Goal: Participate in discussion: Engage in conversation with other users on a specific topic

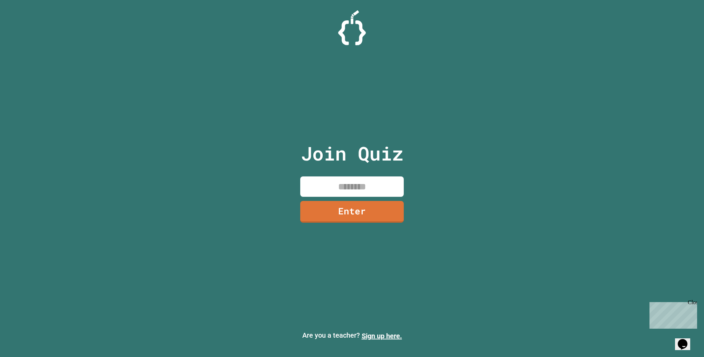
click at [399, 194] on input at bounding box center [351, 186] width 103 height 20
type input "********"
click at [385, 220] on link "Enter" at bounding box center [352, 211] width 102 height 23
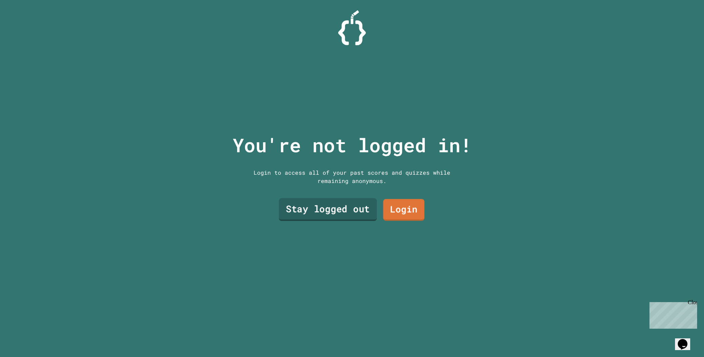
click at [323, 202] on link "Stay logged out" at bounding box center [328, 209] width 98 height 23
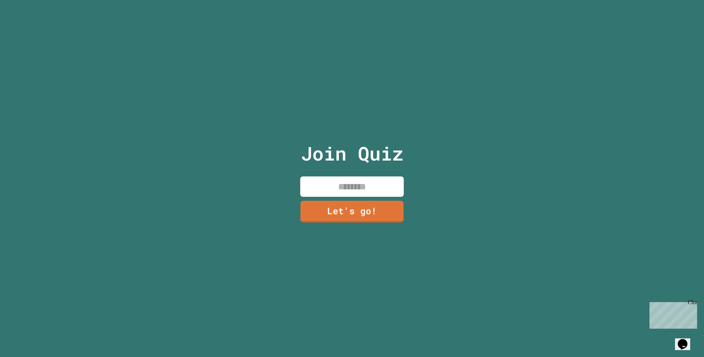
click at [360, 176] on input at bounding box center [351, 186] width 103 height 20
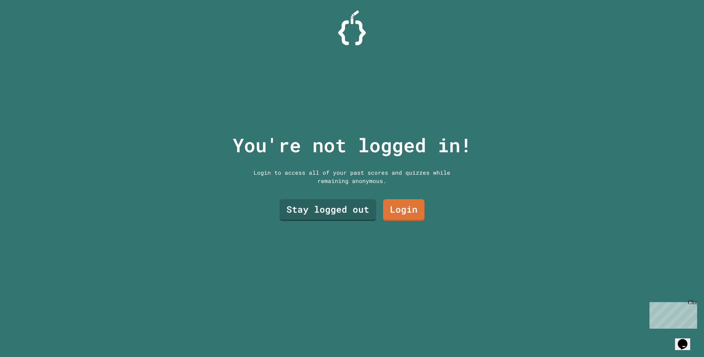
drag, startPoint x: 388, startPoint y: 192, endPoint x: 408, endPoint y: 219, distance: 33.2
click at [408, 219] on div "Stay logged out Login" at bounding box center [352, 210] width 152 height 29
click at [408, 202] on link "Login" at bounding box center [404, 208] width 38 height 23
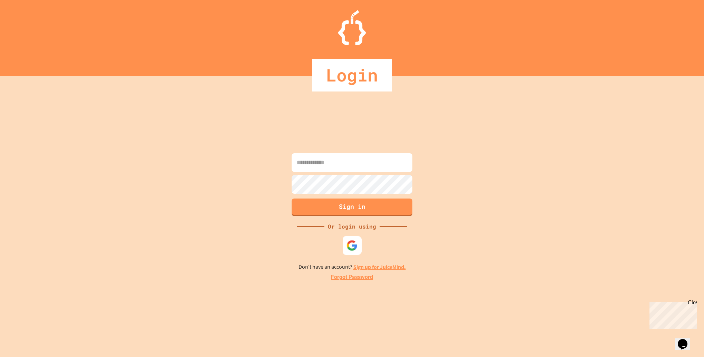
click at [350, 239] on div at bounding box center [351, 245] width 19 height 19
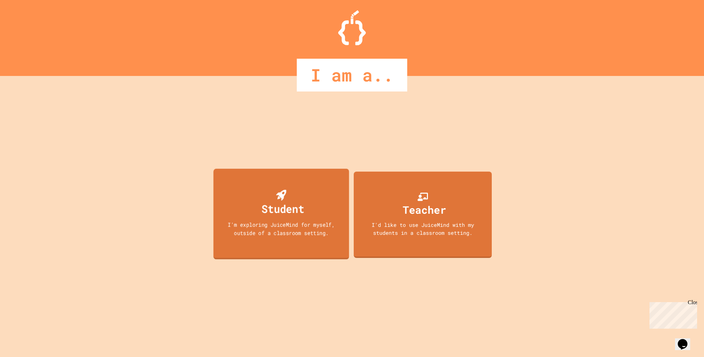
click at [295, 197] on div "Student" at bounding box center [281, 203] width 46 height 27
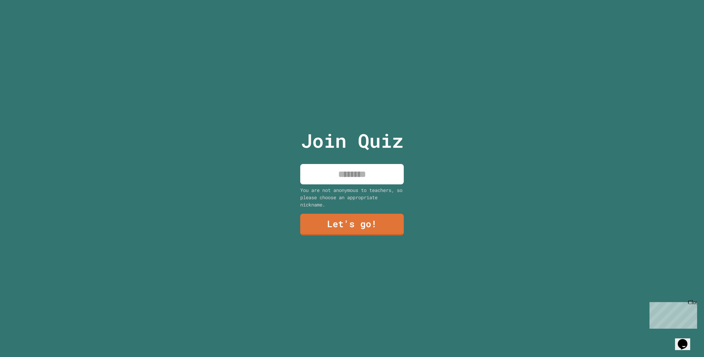
drag, startPoint x: 295, startPoint y: 197, endPoint x: 301, endPoint y: 166, distance: 32.3
click at [290, 169] on div "Join Quiz You are not anonymous to teachers, so please choose an appropriate ni…" at bounding box center [352, 178] width 704 height 357
click at [319, 164] on input at bounding box center [351, 174] width 103 height 20
type input "*****"
drag, startPoint x: 379, startPoint y: 180, endPoint x: 345, endPoint y: 180, distance: 34.8
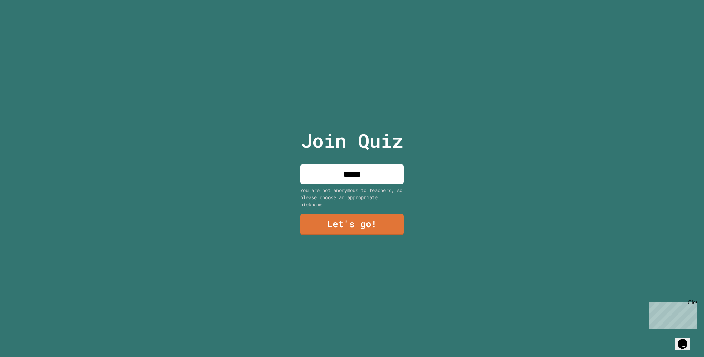
click at [353, 175] on input "*****" at bounding box center [351, 174] width 103 height 20
type input "*****"
click at [363, 223] on link "Let's go!" at bounding box center [352, 223] width 96 height 23
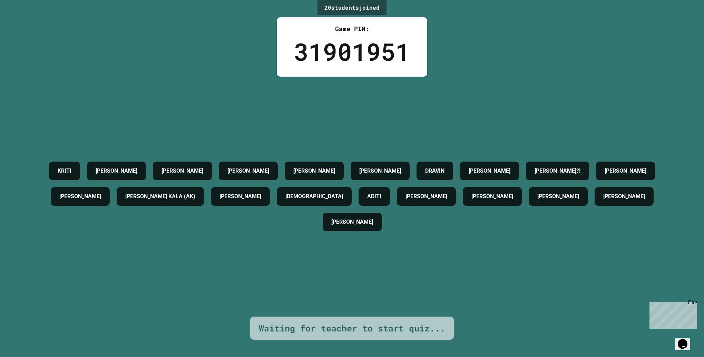
drag, startPoint x: 156, startPoint y: 232, endPoint x: 103, endPoint y: 92, distance: 149.0
click at [110, 84] on div "[PERSON_NAME] S [PERSON_NAME] [PERSON_NAME] [PERSON_NAME]?! [PERSON_NAME] [PERS…" at bounding box center [351, 197] width 669 height 240
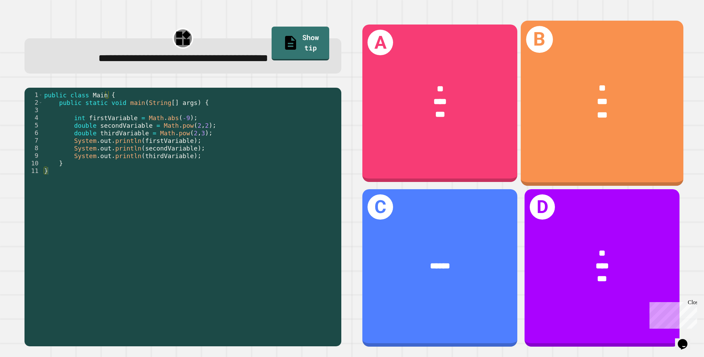
click at [638, 70] on div "** *** ***" at bounding box center [601, 101] width 162 height 76
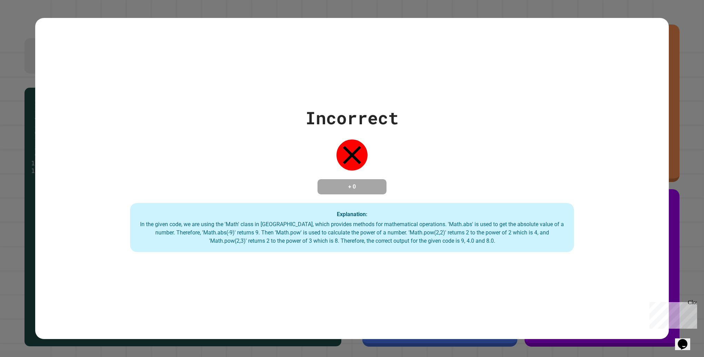
click at [690, 241] on div "Incorrect + 0 Explanation: In the given code, we are using the 'Math' class in …" at bounding box center [352, 178] width 704 height 357
click at [646, 77] on div "Incorrect + 0 Explanation: In the given code, we are using the 'Math' class in …" at bounding box center [351, 178] width 633 height 321
click at [361, 123] on div "Incorrect" at bounding box center [351, 118] width 93 height 26
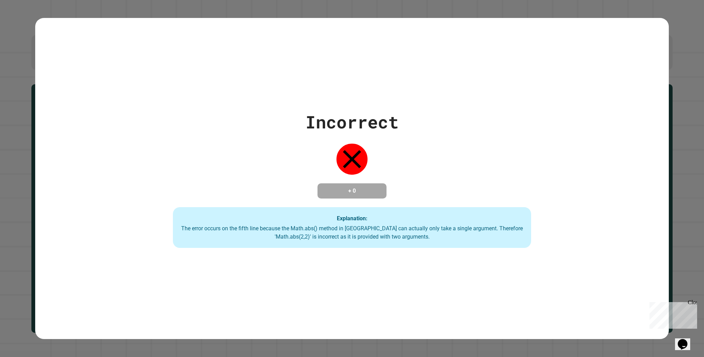
click at [453, 203] on div "Incorrect + 0 Explanation: The error occurs on the fifth line because the Math.…" at bounding box center [351, 178] width 511 height 139
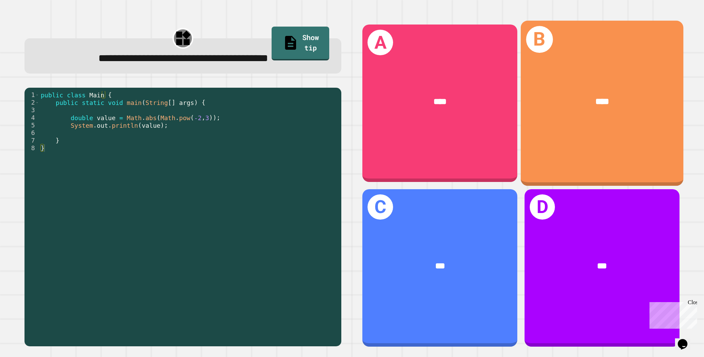
click at [578, 117] on div "****" at bounding box center [601, 101] width 162 height 49
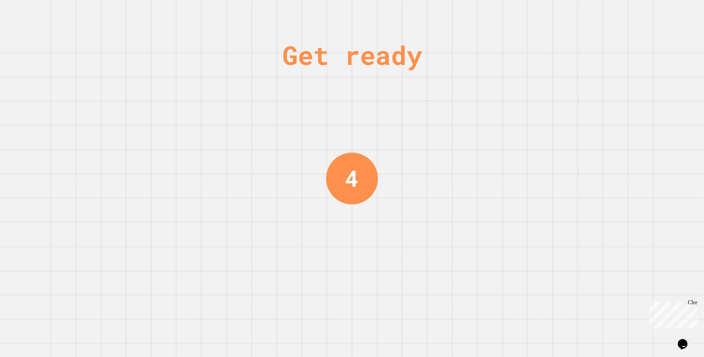
drag, startPoint x: 321, startPoint y: 282, endPoint x: 295, endPoint y: 64, distance: 219.8
click at [295, 64] on div "Get ready" at bounding box center [352, 55] width 140 height 39
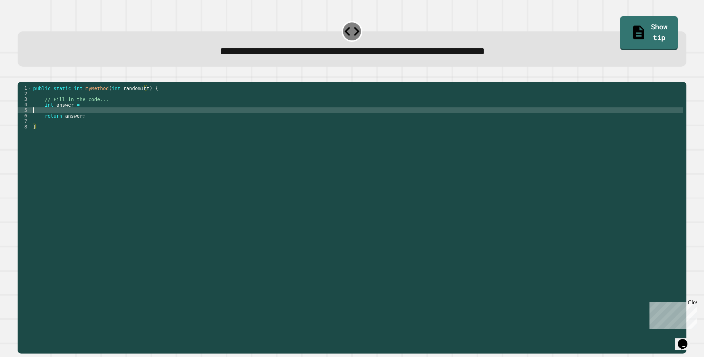
click at [183, 122] on div "public static int myMethod ( int randomInt ) { // Fill in the code... int answe…" at bounding box center [357, 209] width 651 height 248
click at [173, 124] on div "public static int myMethod ( int randomInt ) { // Fill in the code... int answe…" at bounding box center [357, 209] width 651 height 248
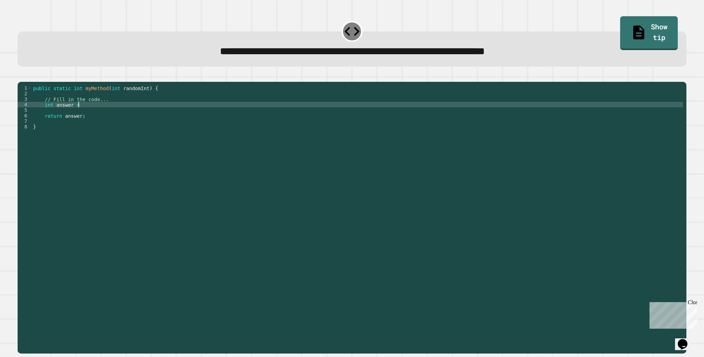
click at [163, 114] on div "public static int myMethod ( int randomInt ) { // Fill in the code... int answe…" at bounding box center [357, 209] width 651 height 248
click at [650, 37] on link "Show tip" at bounding box center [648, 32] width 58 height 35
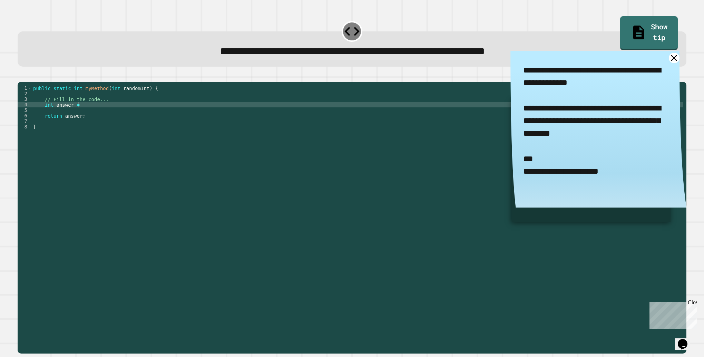
drag, startPoint x: 628, startPoint y: 181, endPoint x: 505, endPoint y: 71, distance: 165.6
click at [510, 71] on textarea "**********" at bounding box center [598, 120] width 176 height 139
click at [232, 122] on div "public static int myMethod ( int randomInt ) { // Fill in the code... int answe…" at bounding box center [357, 209] width 651 height 248
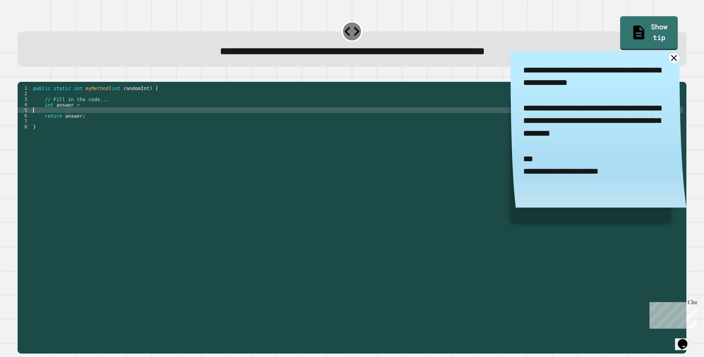
click at [231, 111] on div "public static int myMethod ( int randomInt ) { // Fill in the code... int answe…" at bounding box center [357, 209] width 651 height 248
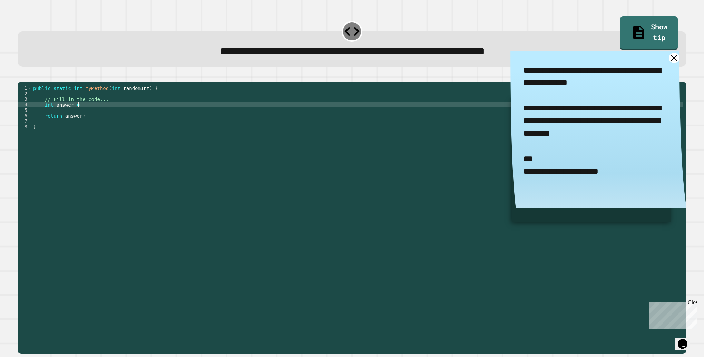
click at [229, 116] on div "public static int myMethod ( int randomInt ) { // Fill in the code... int answe…" at bounding box center [357, 209] width 651 height 248
click at [665, 66] on textarea "**********" at bounding box center [598, 120] width 176 height 139
click at [667, 57] on icon at bounding box center [673, 58] width 13 height 13
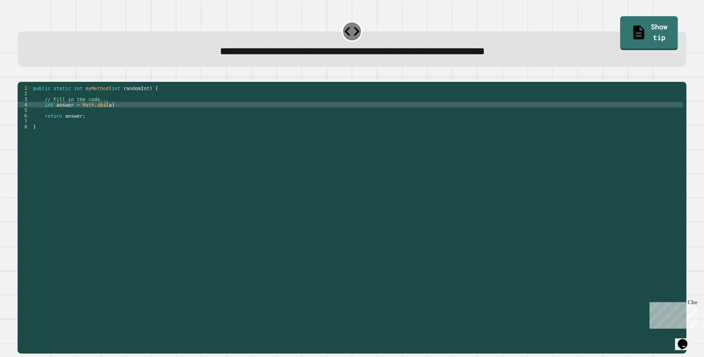
click at [103, 114] on div "public static int myMethod ( int randomInt ) { // Fill in the code... int answe…" at bounding box center [357, 209] width 651 height 248
click at [658, 24] on link "Show tip" at bounding box center [648, 33] width 58 height 36
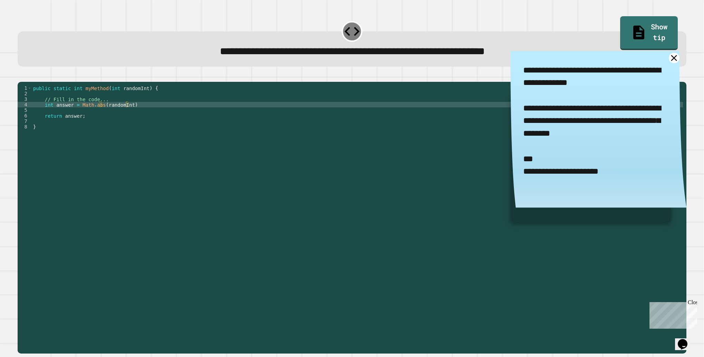
scroll to position [0, 4]
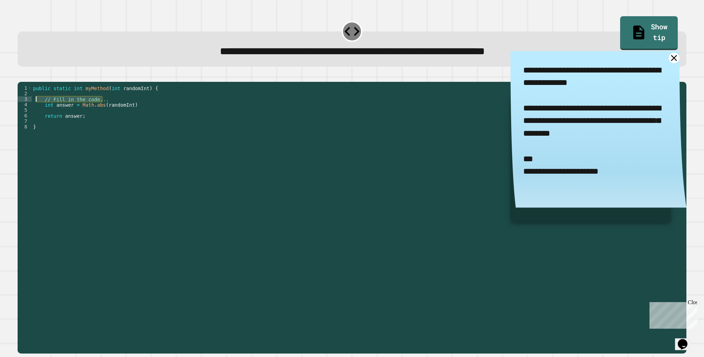
drag, startPoint x: 68, startPoint y: 107, endPoint x: 35, endPoint y: 111, distance: 33.4
drag, startPoint x: 35, startPoint y: 111, endPoint x: 40, endPoint y: 81, distance: 30.8
click at [40, 81] on div at bounding box center [352, 77] width 668 height 8
click at [113, 107] on div "public static int myMethod ( int randomInt ) { // Fill in the code... int answe…" at bounding box center [357, 203] width 651 height 237
click at [112, 112] on div "public static int myMethod ( int randomInt ) { // Fill in the code... int answe…" at bounding box center [357, 209] width 651 height 248
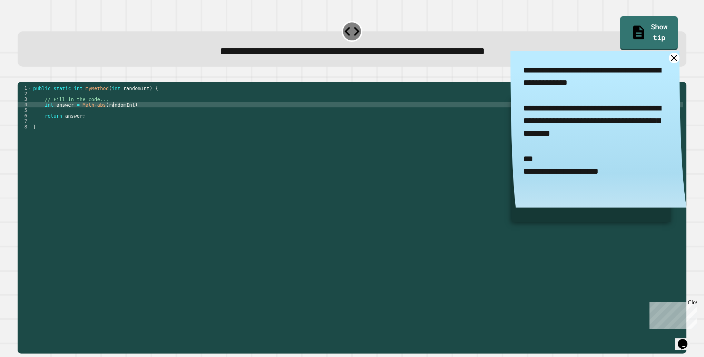
click at [113, 111] on div "public static int myMethod ( int randomInt ) { // Fill in the code... int answe…" at bounding box center [357, 209] width 651 height 248
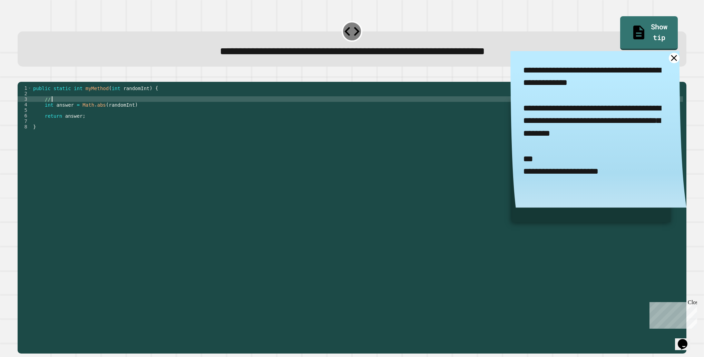
scroll to position [0, 0]
type textarea "*"
click at [145, 109] on div "public static int myMethod ( int randomInt ) { int answer = Math . abs ( random…" at bounding box center [357, 209] width 651 height 248
type textarea "**********"
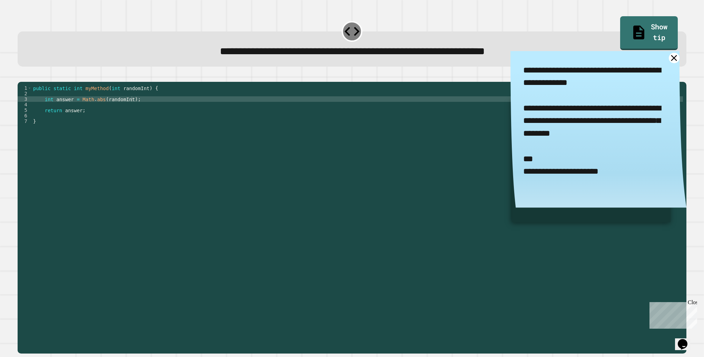
drag, startPoint x: 551, startPoint y: 147, endPoint x: 500, endPoint y: 61, distance: 100.2
click at [510, 61] on textarea "**********" at bounding box center [598, 120] width 176 height 139
drag, startPoint x: 512, startPoint y: 67, endPoint x: 601, endPoint y: 92, distance: 93.2
click at [601, 92] on textarea "**********" at bounding box center [598, 120] width 176 height 139
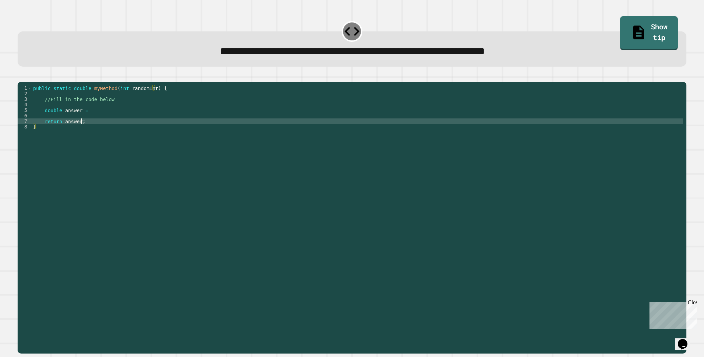
click at [232, 133] on div "public static double myMethod ( int randomInt ) { //Fill in the code below doub…" at bounding box center [357, 209] width 651 height 248
click at [230, 130] on div "public static double myMethod ( int randomInt ) { //Fill in the code below doub…" at bounding box center [357, 209] width 651 height 248
click at [229, 129] on div "public static double myMethod ( int randomInt ) { //Fill in the code below doub…" at bounding box center [357, 209] width 651 height 248
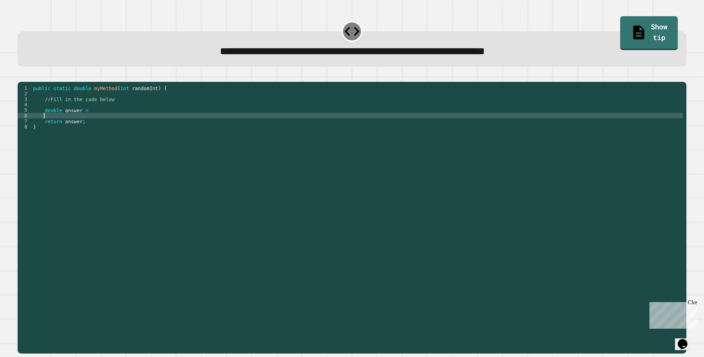
click at [228, 117] on div "public static double myMethod ( int randomInt ) { //Fill in the code below doub…" at bounding box center [357, 209] width 651 height 248
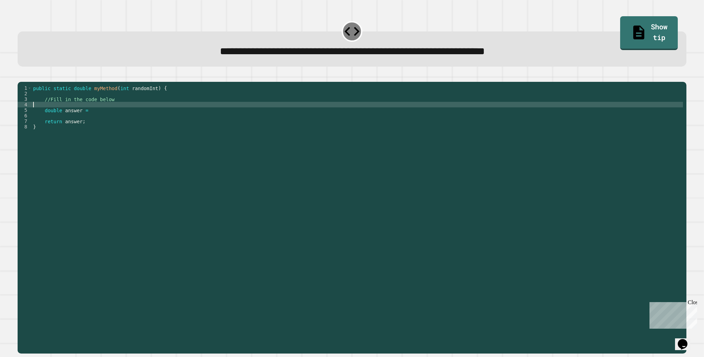
click at [226, 123] on div "public static double myMethod ( int randomInt ) { //Fill in the code below doub…" at bounding box center [357, 209] width 651 height 248
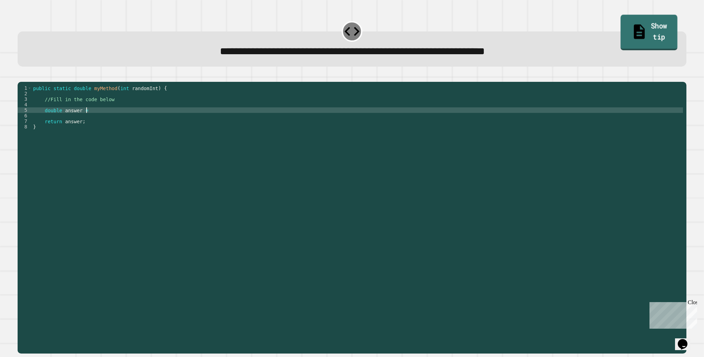
click at [623, 32] on link "Show tip" at bounding box center [648, 32] width 57 height 36
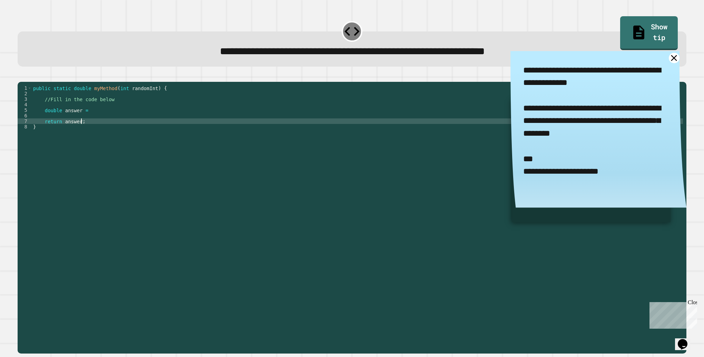
click at [321, 131] on div "public static double myMethod ( int randomInt ) { //Fill in the code below doub…" at bounding box center [357, 209] width 651 height 248
click at [319, 115] on div "public static double myMethod ( int randomInt ) { //Fill in the code below doub…" at bounding box center [357, 209] width 651 height 248
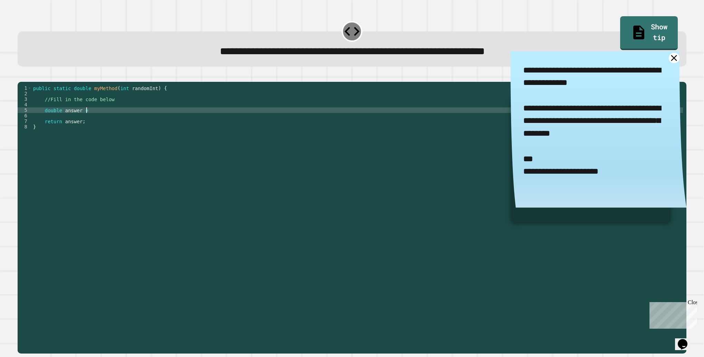
click at [316, 121] on div "public static double myMethod ( int randomInt ) { //Fill in the code below doub…" at bounding box center [357, 209] width 651 height 248
click at [301, 0] on html "**********" at bounding box center [352, 178] width 704 height 357
click at [668, 61] on icon at bounding box center [673, 57] width 11 height 11
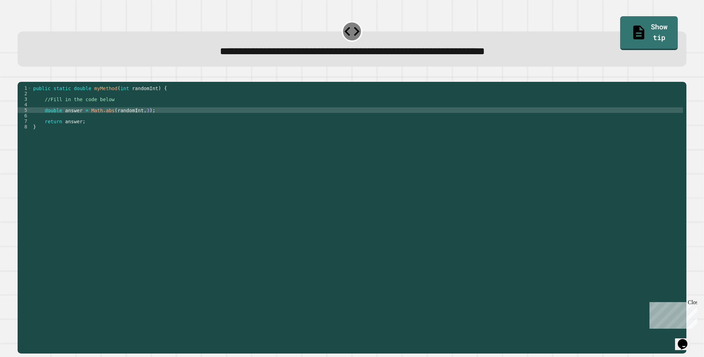
click at [346, 32] on icon at bounding box center [352, 31] width 18 height 18
click at [687, 342] on icon "Chat widget" at bounding box center [682, 344] width 10 height 10
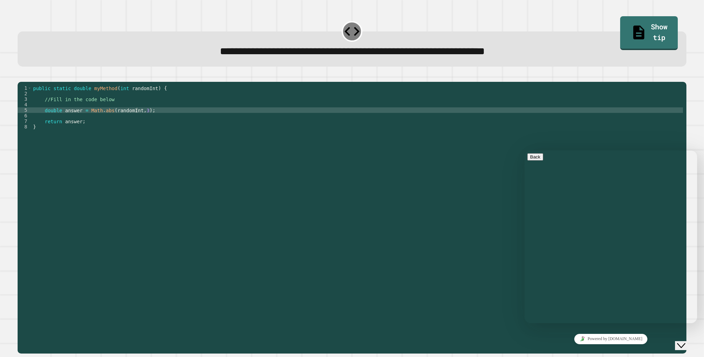
click at [685, 341] on icon "Close Chat This icon closes the chat window." at bounding box center [681, 345] width 8 height 8
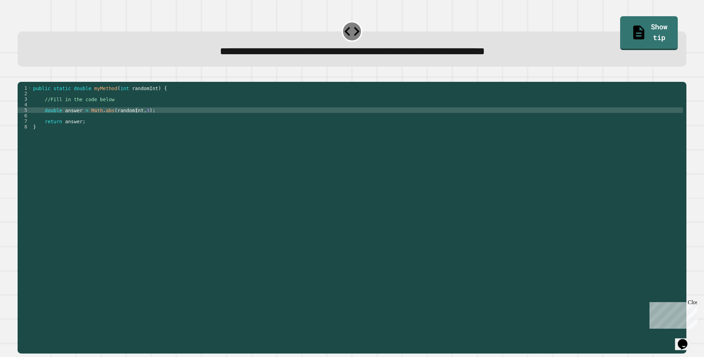
click at [27, 81] on icon "button" at bounding box center [26, 80] width 4 height 5
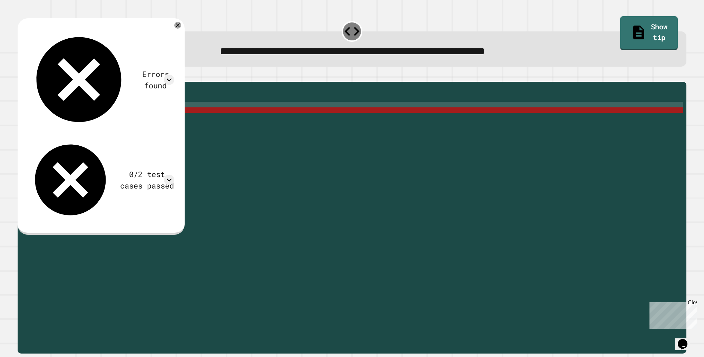
scroll to position [0, 0]
click at [135, 113] on div "public static double myMethod ( int randomInt ) { //Fill in the code below doub…" at bounding box center [357, 209] width 651 height 248
click at [135, 120] on div "public static double myMethod ( int randomInt ) { //Fill in the code below doub…" at bounding box center [357, 209] width 651 height 248
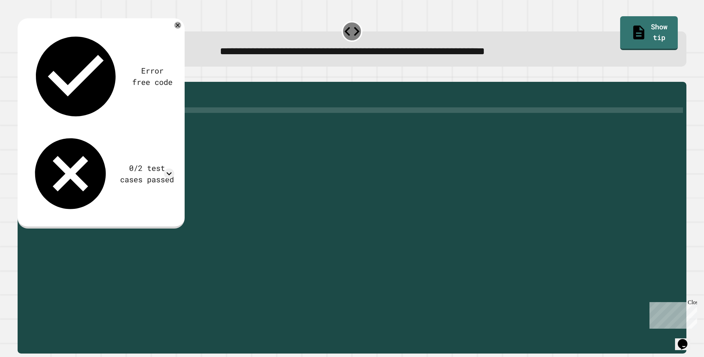
scroll to position [0, 8]
type textarea "**********"
click at [21, 76] on button "button" at bounding box center [21, 76] width 0 height 0
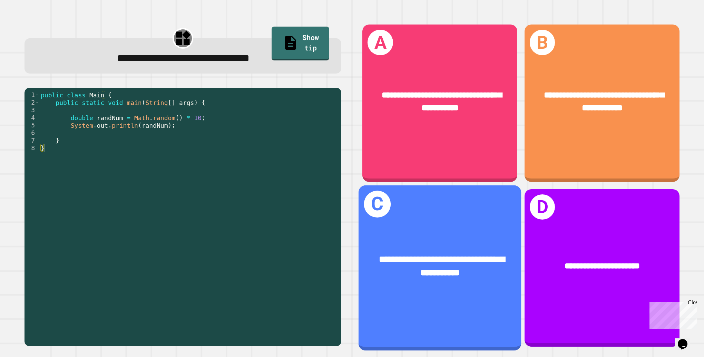
click at [428, 256] on span "**********" at bounding box center [442, 266] width 126 height 22
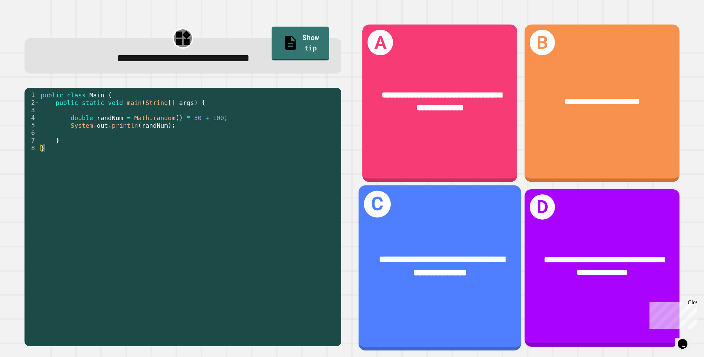
click at [422, 214] on div "**********" at bounding box center [439, 267] width 162 height 165
